Goal: Task Accomplishment & Management: Manage account settings

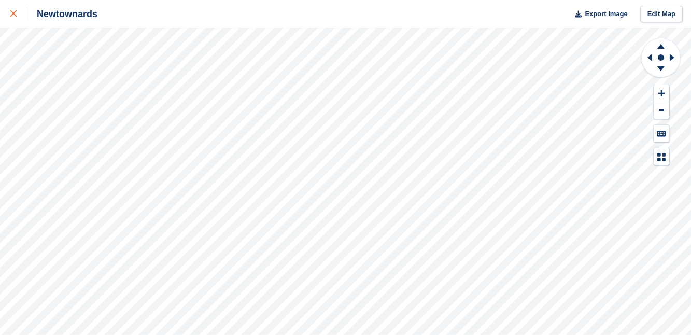
click at [14, 12] on icon at bounding box center [13, 13] width 6 height 6
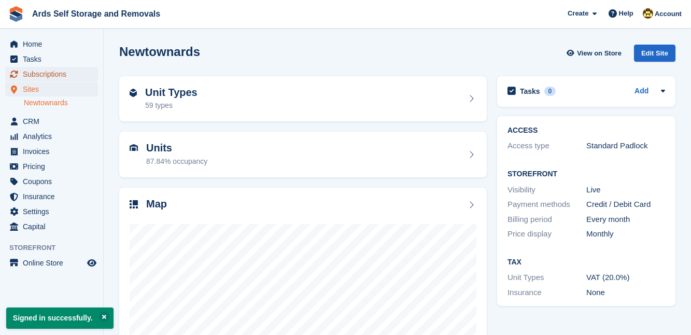
click at [51, 70] on span "Subscriptions" at bounding box center [54, 74] width 62 height 15
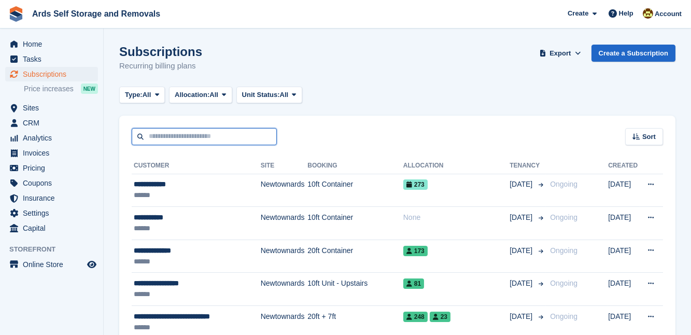
click at [151, 139] on input "text" at bounding box center [204, 136] width 145 height 17
type input "*****"
